Goal: Task Accomplishment & Management: Use online tool/utility

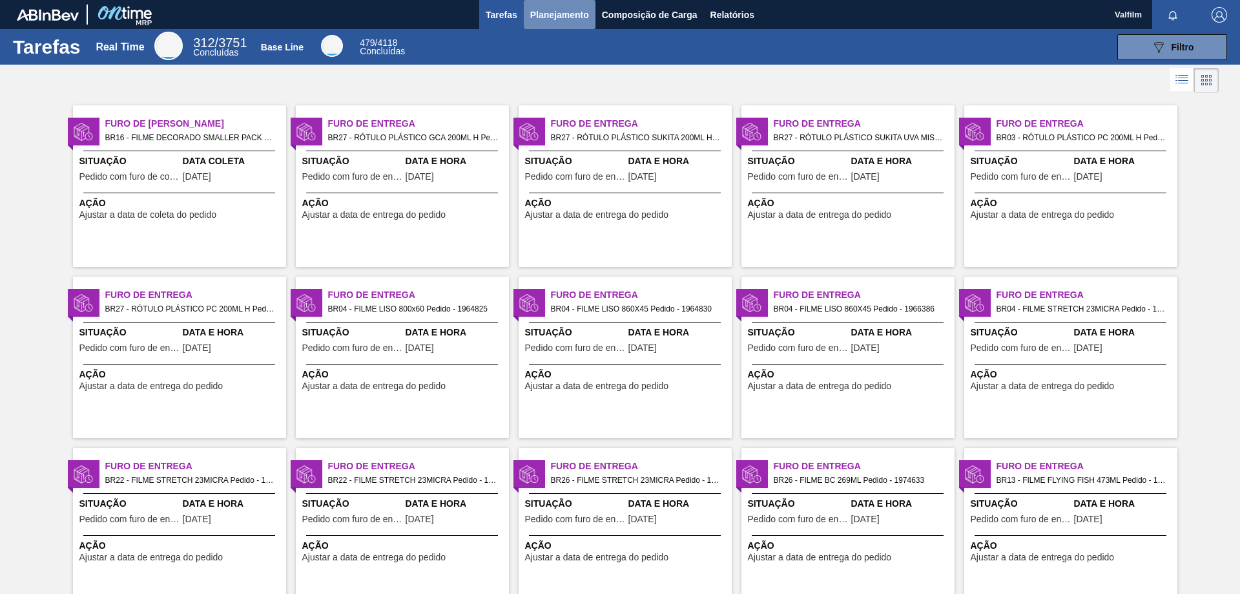
click at [561, 21] on span "Planejamento" at bounding box center [559, 15] width 59 height 16
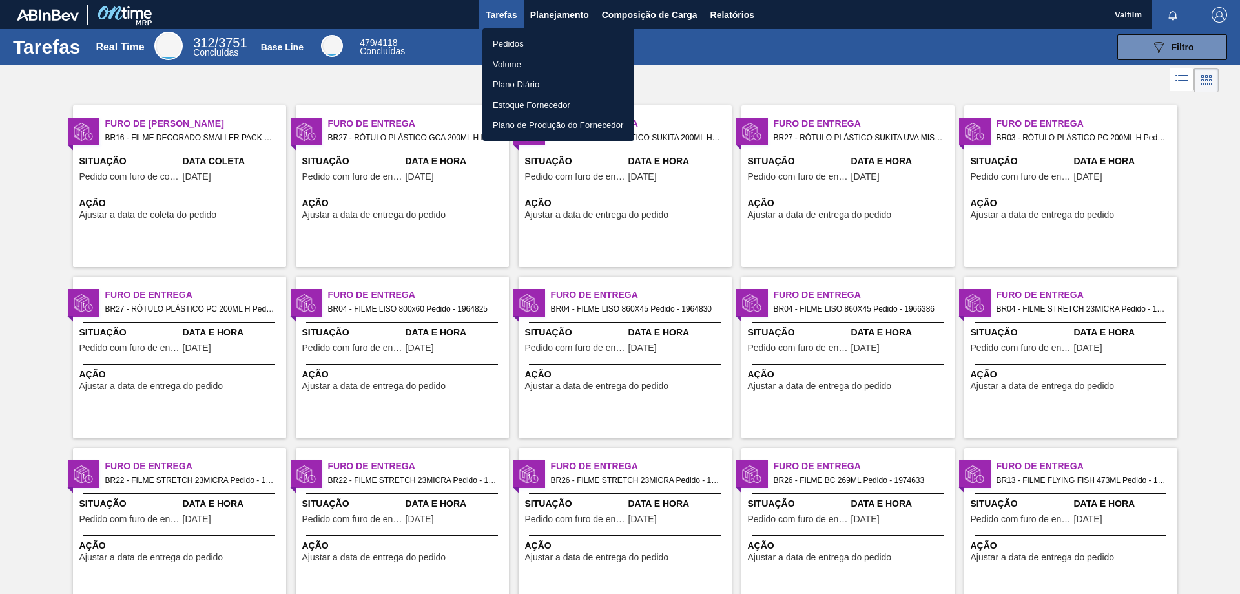
click at [544, 37] on li "Pedidos" at bounding box center [559, 44] width 152 height 21
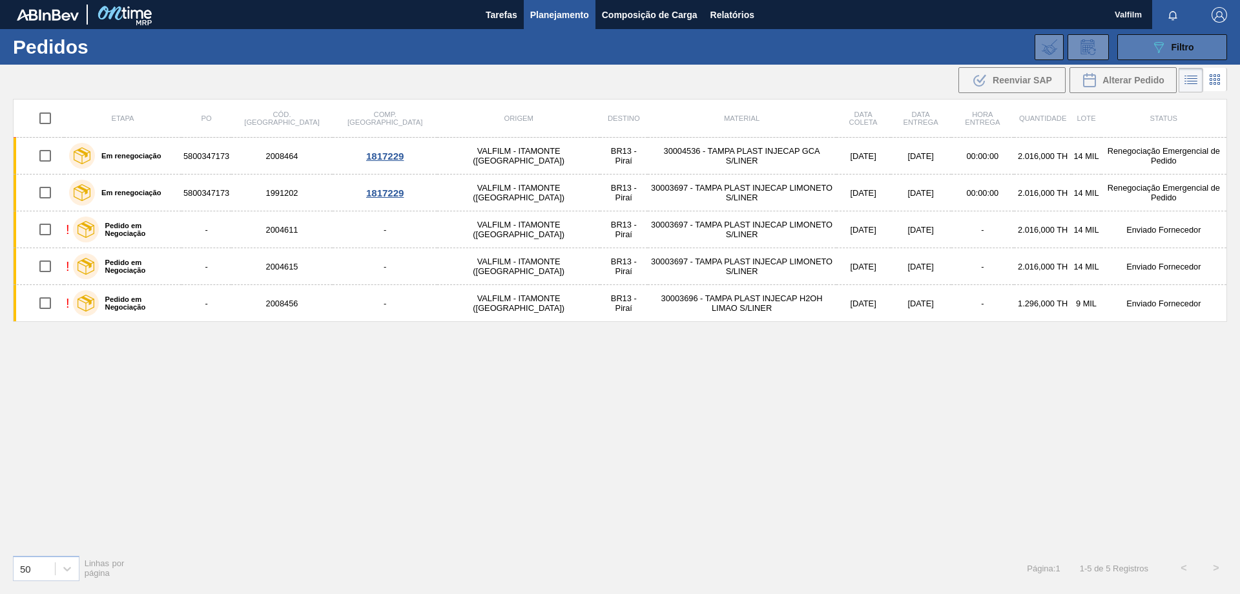
click at [1176, 47] on span "Filtro" at bounding box center [1183, 47] width 23 height 10
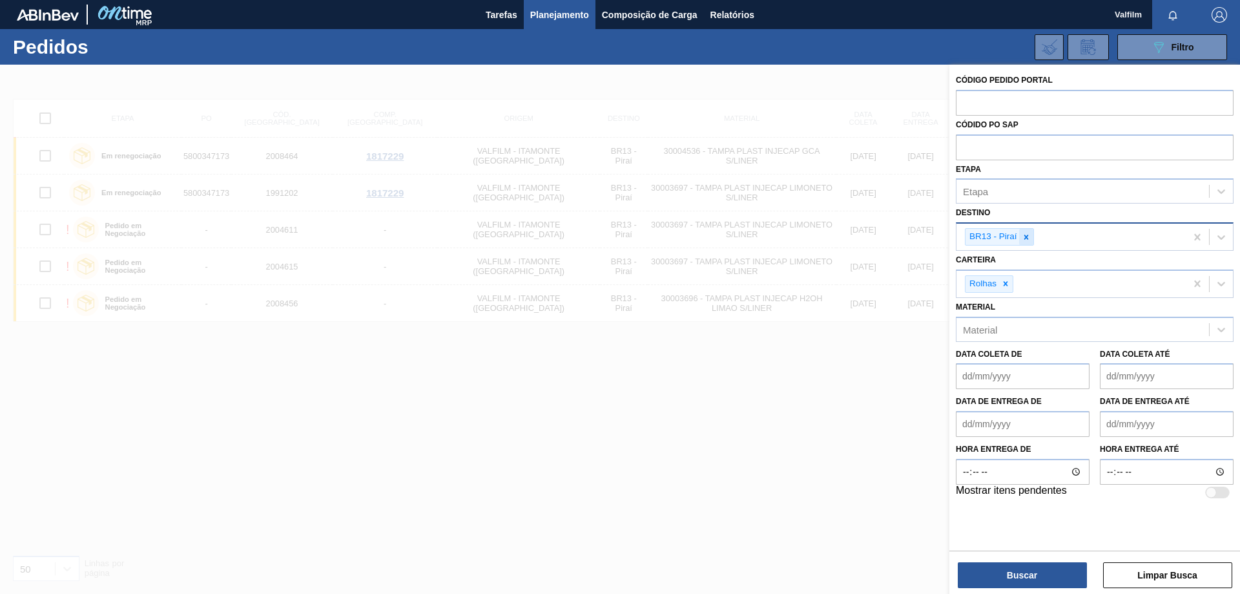
click at [1024, 242] on div at bounding box center [1026, 237] width 14 height 16
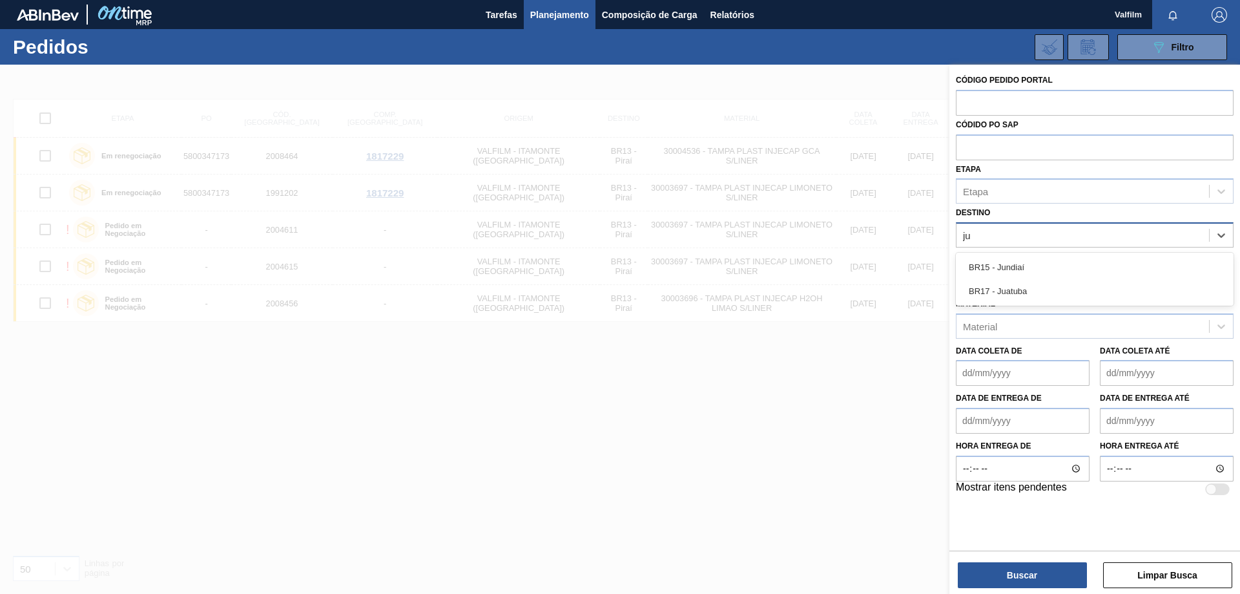
type input "jun"
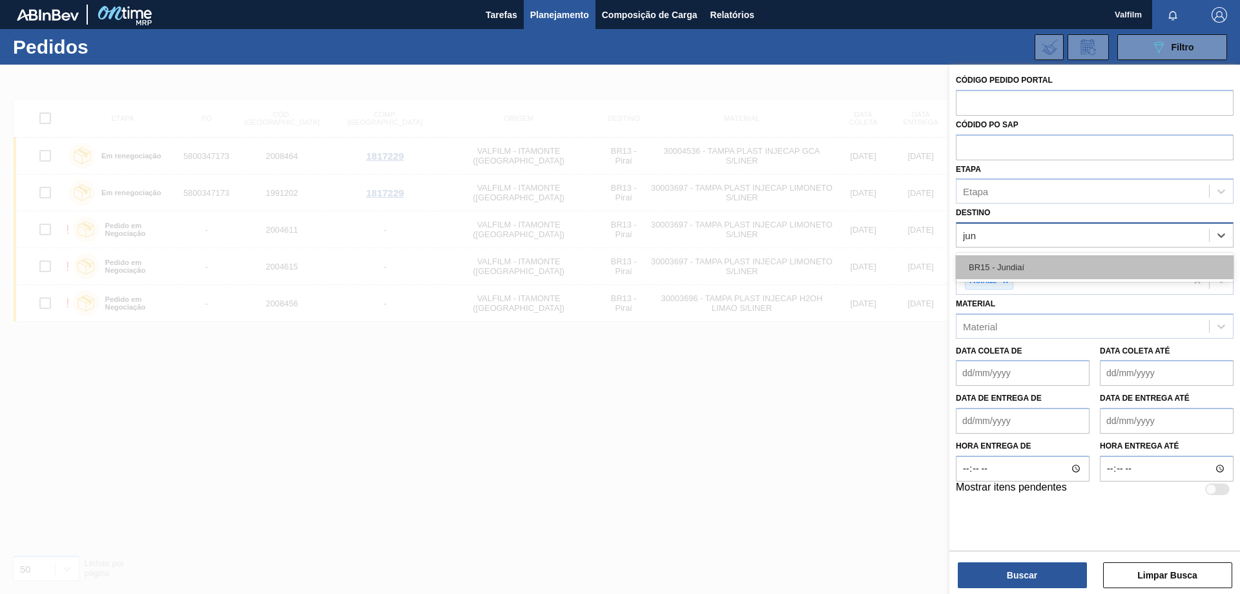
click at [1029, 271] on div "BR15 - Jundiaí" at bounding box center [1095, 267] width 278 height 24
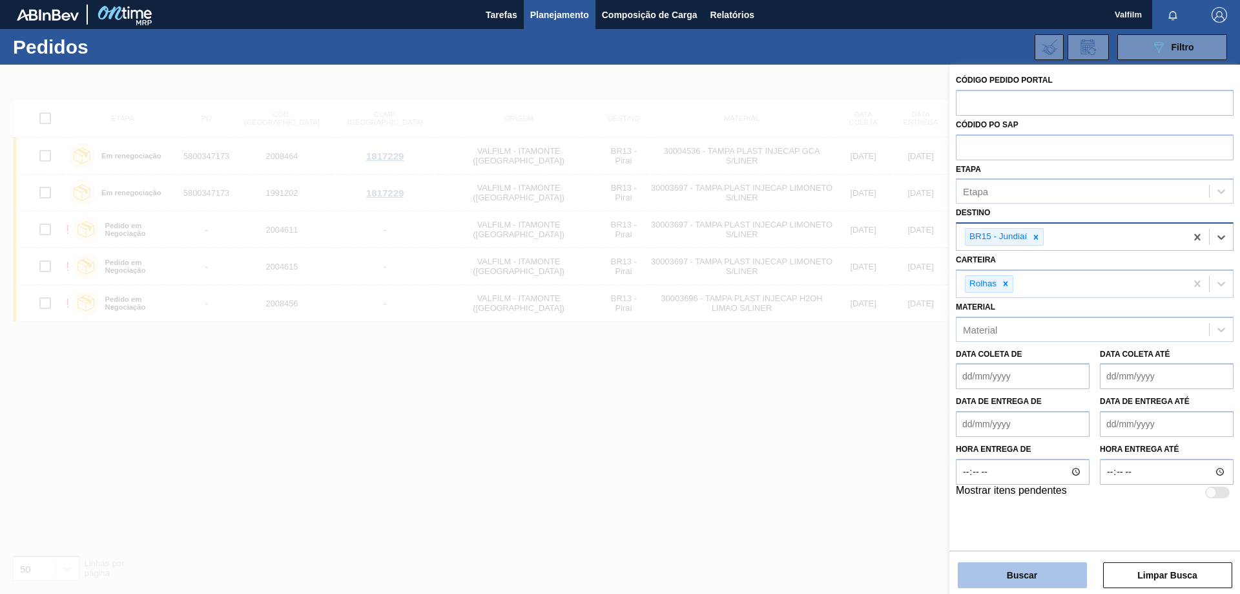
drag, startPoint x: 1059, startPoint y: 561, endPoint x: 1057, endPoint y: 570, distance: 9.1
click at [1059, 562] on div "Buscar Limpar Busca" at bounding box center [1095, 568] width 291 height 36
click at [1053, 577] on button "Buscar" at bounding box center [1022, 575] width 129 height 26
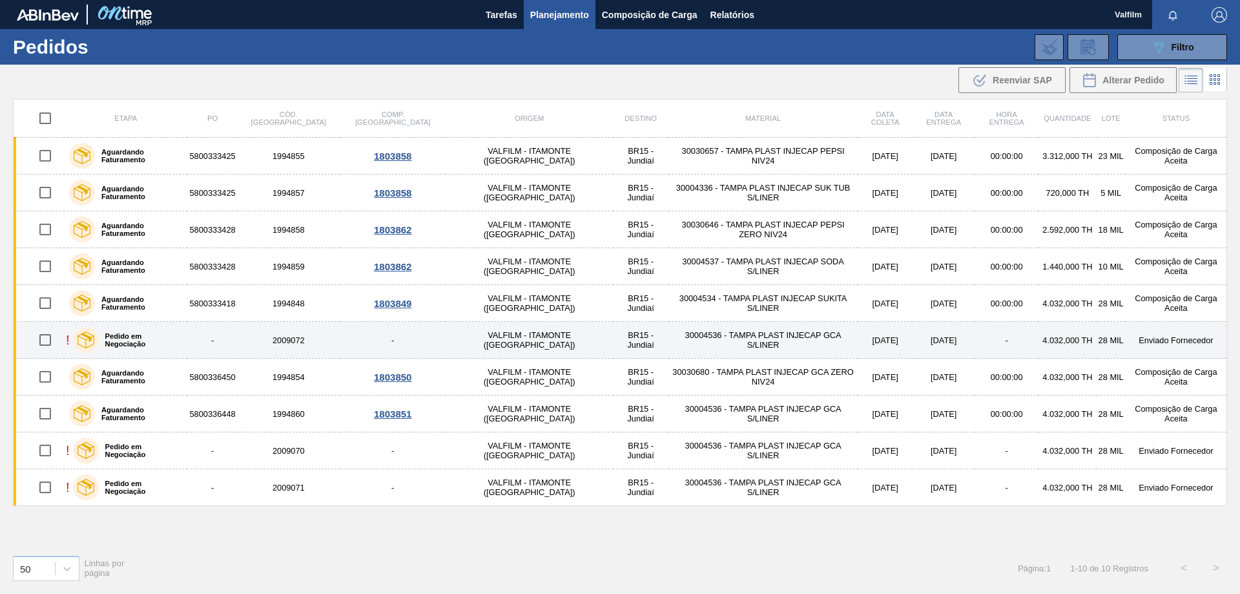
click at [740, 336] on td "30004536 - TAMPA PLAST INJECAP GCA S/LINER" at bounding box center [763, 340] width 189 height 37
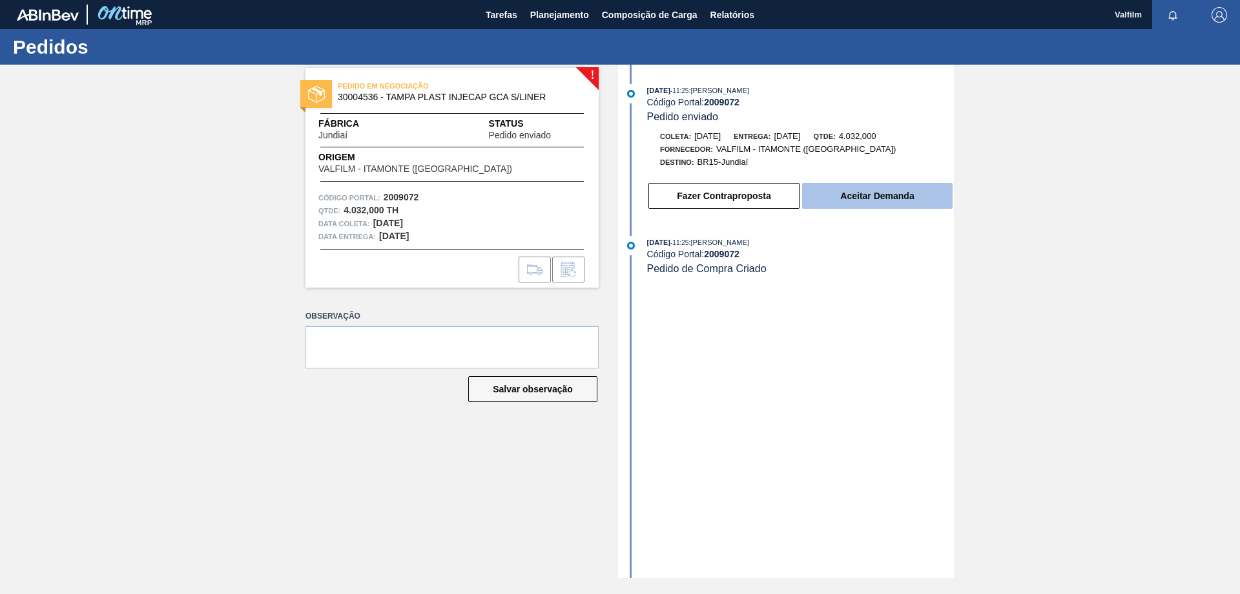
click at [878, 185] on button "Aceitar Demanda" at bounding box center [877, 196] width 151 height 26
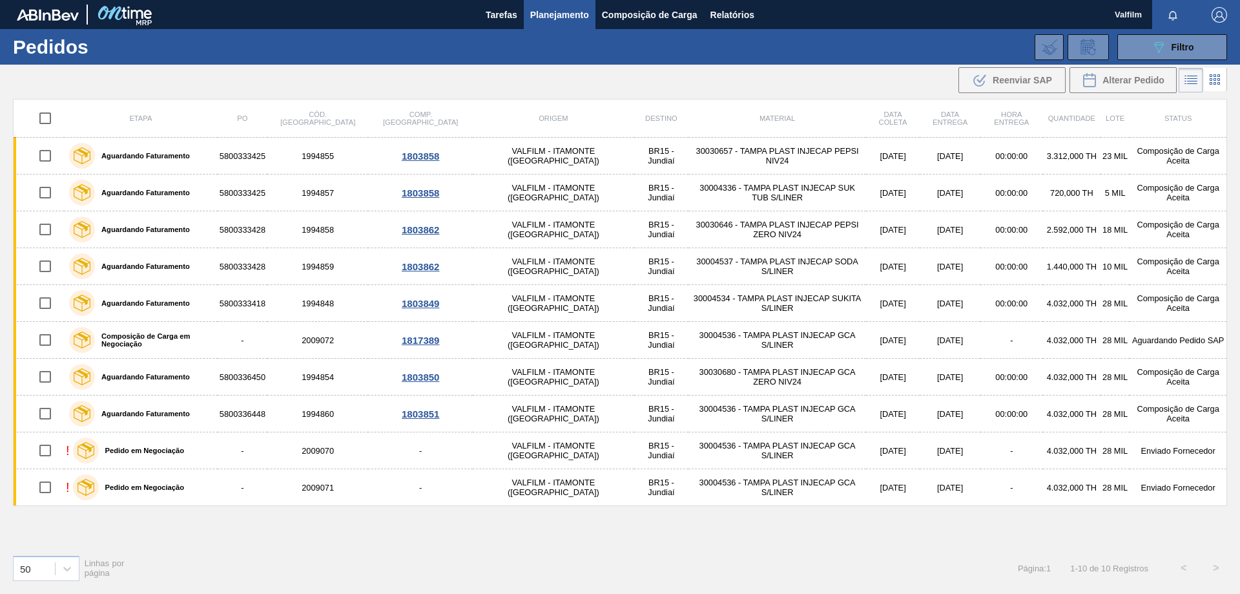
click at [368, 549] on div "50 Linhas por página Página : 1 1 - 10 de 10 Registros < >" at bounding box center [620, 568] width 1240 height 48
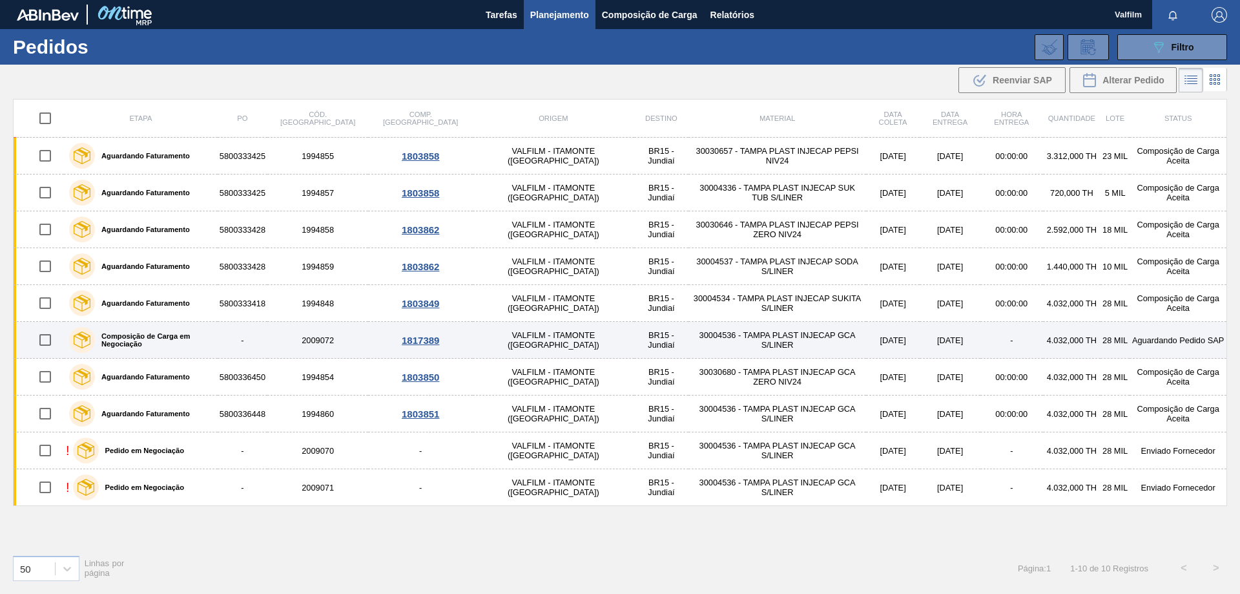
click at [1205, 341] on td "Aguardando Pedido SAP" at bounding box center [1178, 340] width 97 height 37
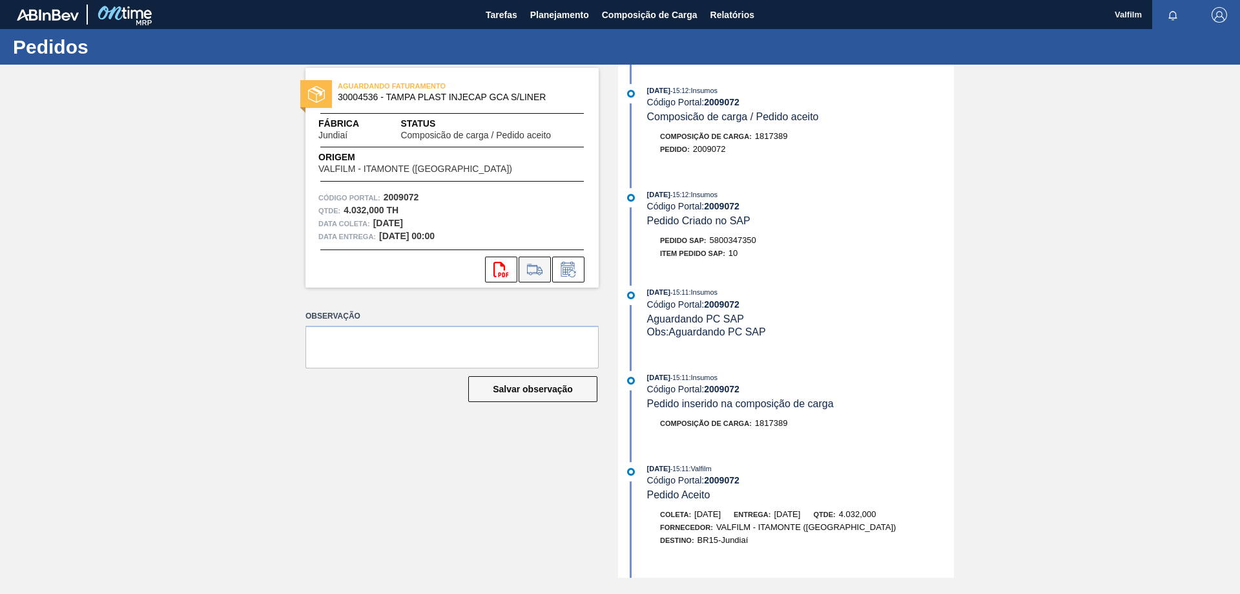
click at [536, 265] on icon at bounding box center [534, 269] width 15 height 9
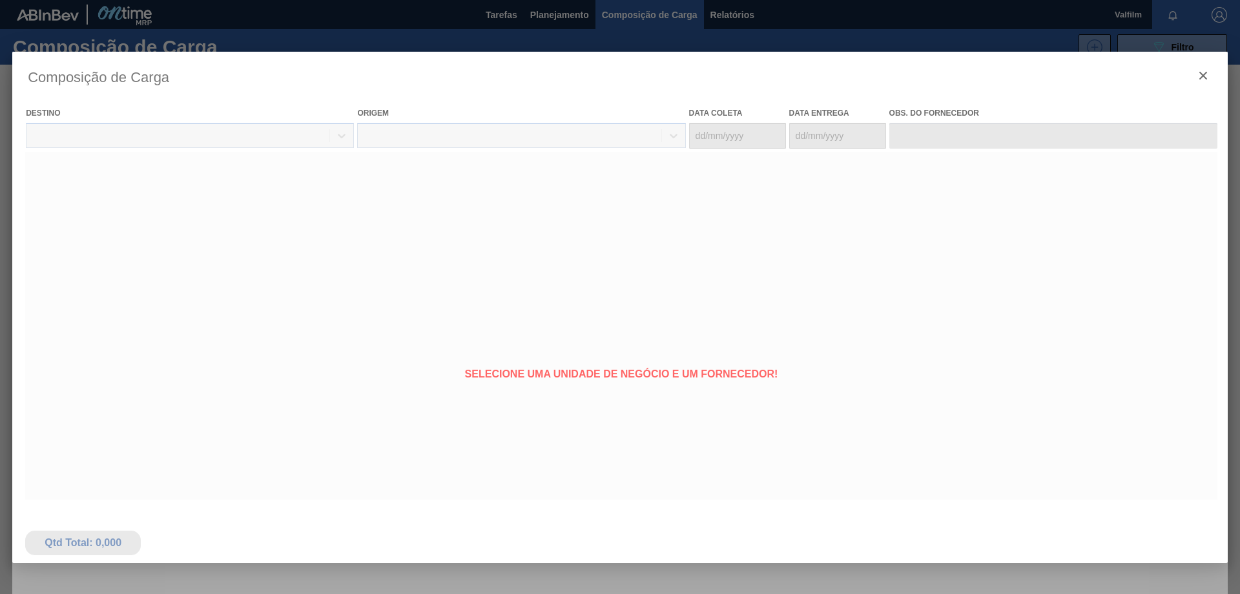
type coleta "[DATE]"
type entrega "[DATE]"
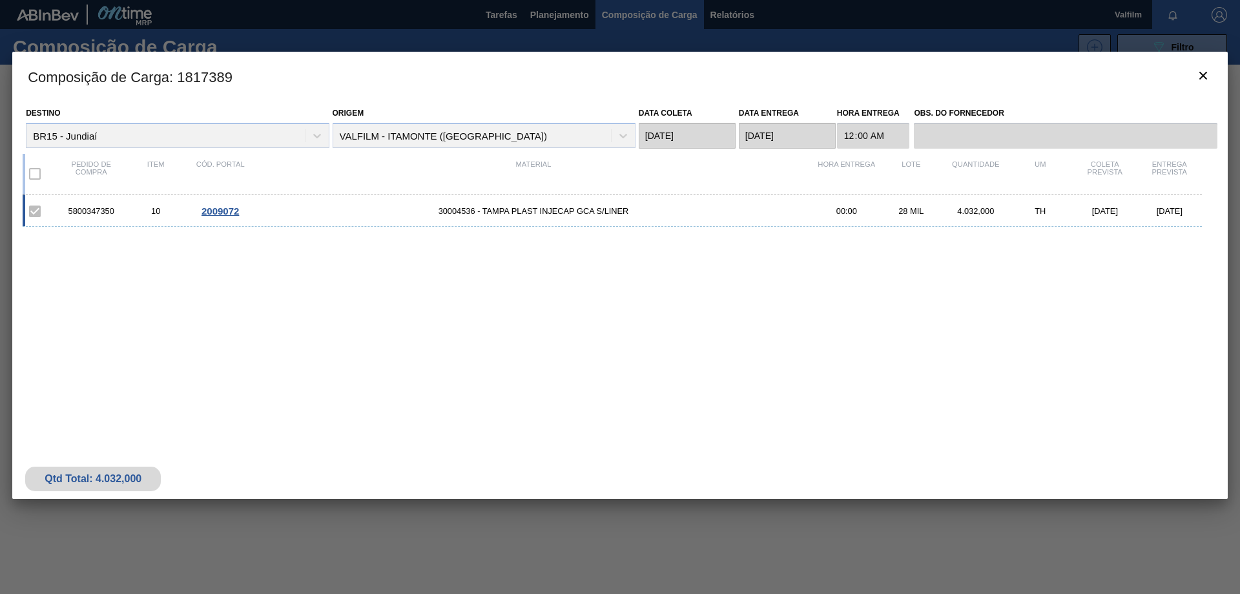
click at [110, 209] on div "5800347350" at bounding box center [91, 211] width 65 height 10
copy div "5800347350"
